Goal: Information Seeking & Learning: Learn about a topic

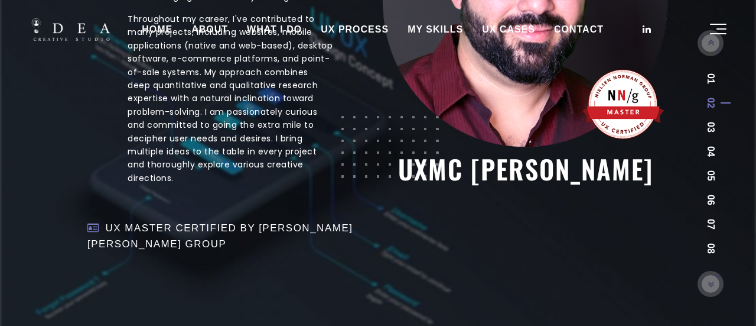
scroll to position [503, 0]
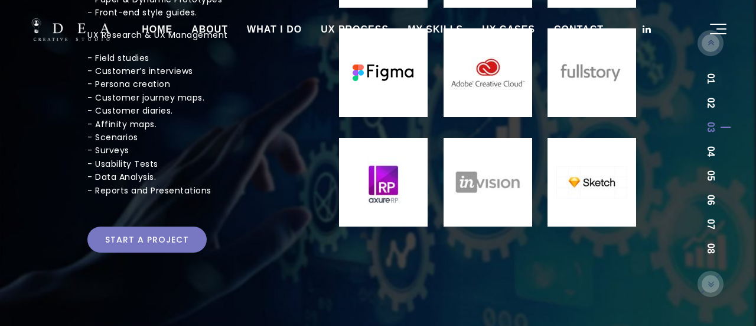
scroll to position [323, 0]
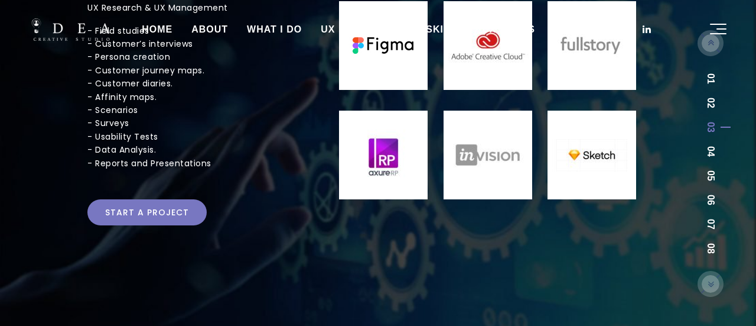
click at [147, 209] on link "Start a project" at bounding box center [146, 212] width 119 height 26
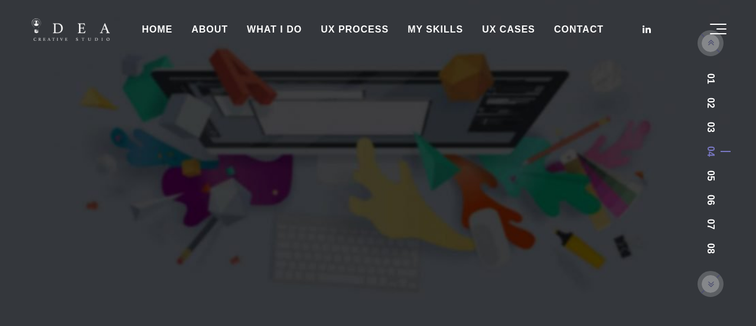
scroll to position [392, 0]
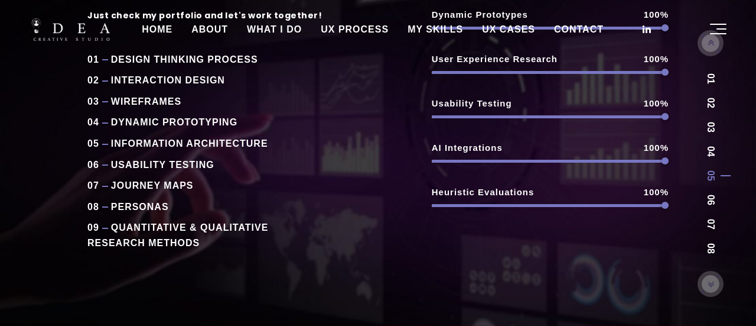
scroll to position [272, 0]
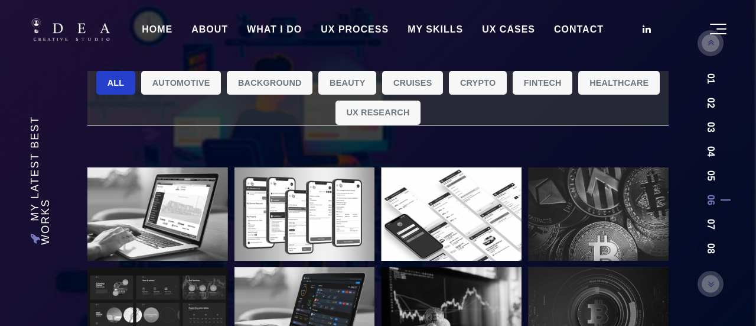
scroll to position [59, 0]
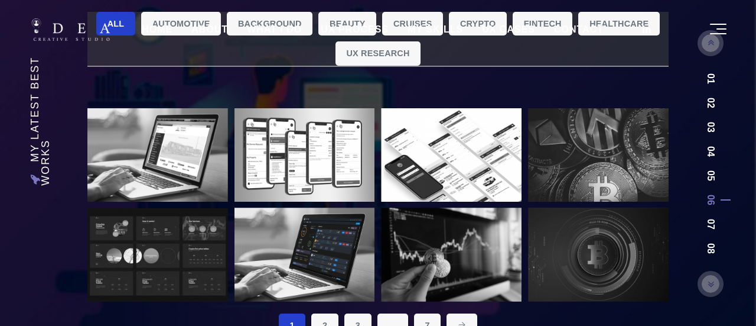
click at [178, 22] on link "HOME" at bounding box center [157, 30] width 50 height 30
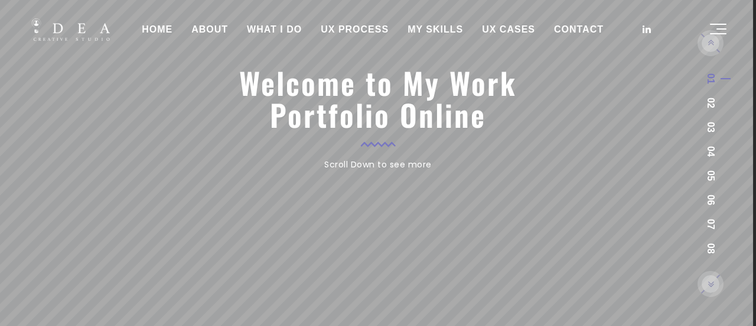
click at [505, 31] on link "UX CASES" at bounding box center [509, 30] width 72 height 30
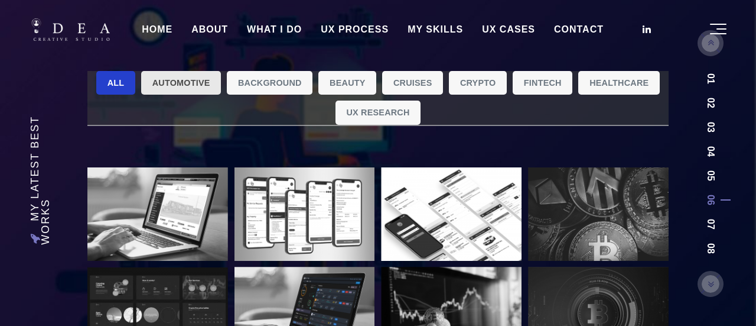
click at [169, 81] on link "Automotive" at bounding box center [181, 83] width 80 height 24
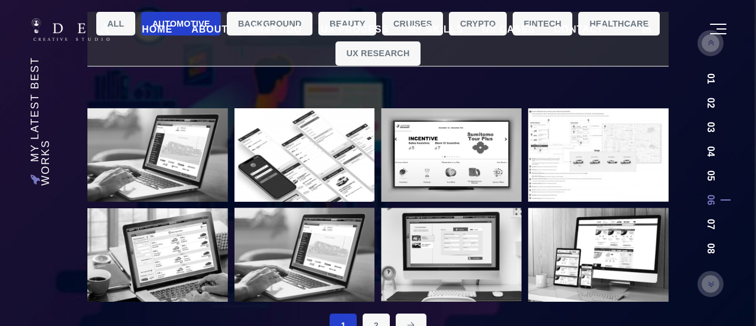
scroll to position [118, 0]
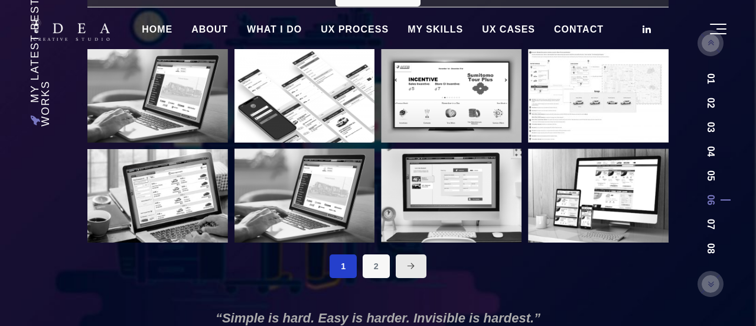
click at [408, 263] on icon at bounding box center [411, 265] width 8 height 8
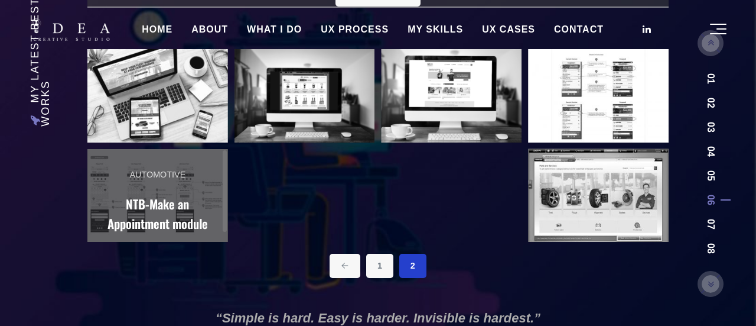
click at [168, 183] on link "Automotive NTB-Make an Appointment module" at bounding box center [157, 200] width 141 height 103
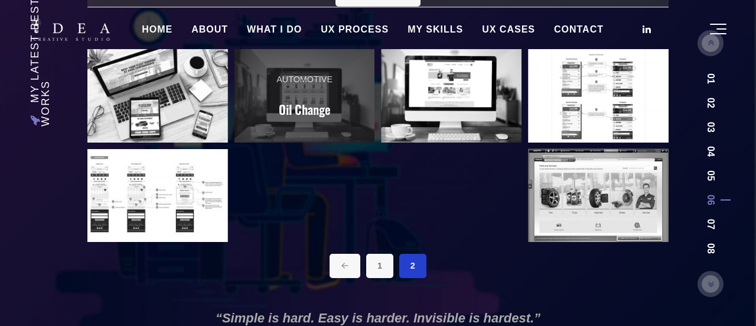
click at [320, 97] on link "Automotive Oil Change" at bounding box center [305, 96] width 141 height 94
